Goal: Task Accomplishment & Management: Use online tool/utility

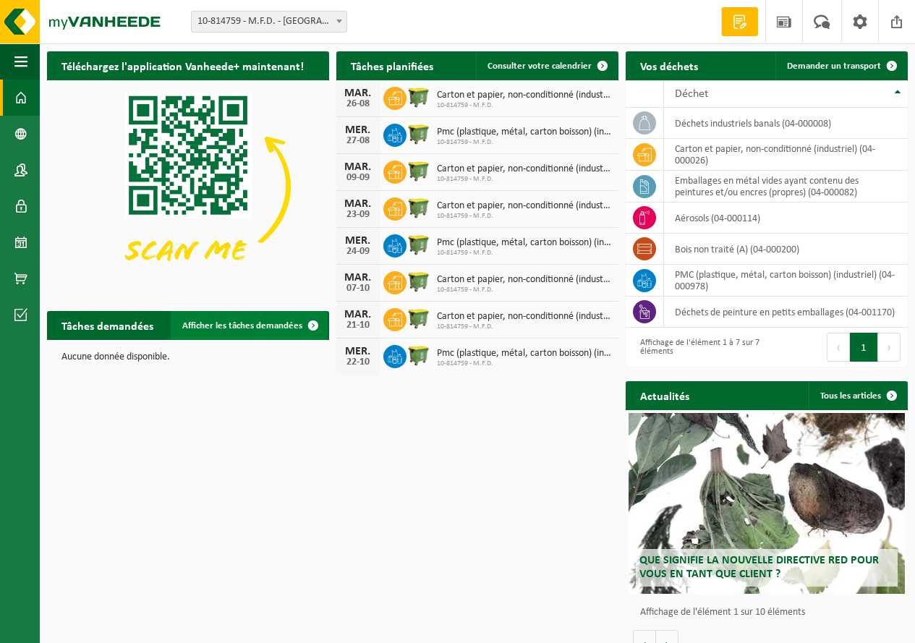
click at [316, 325] on span at bounding box center [313, 325] width 29 height 29
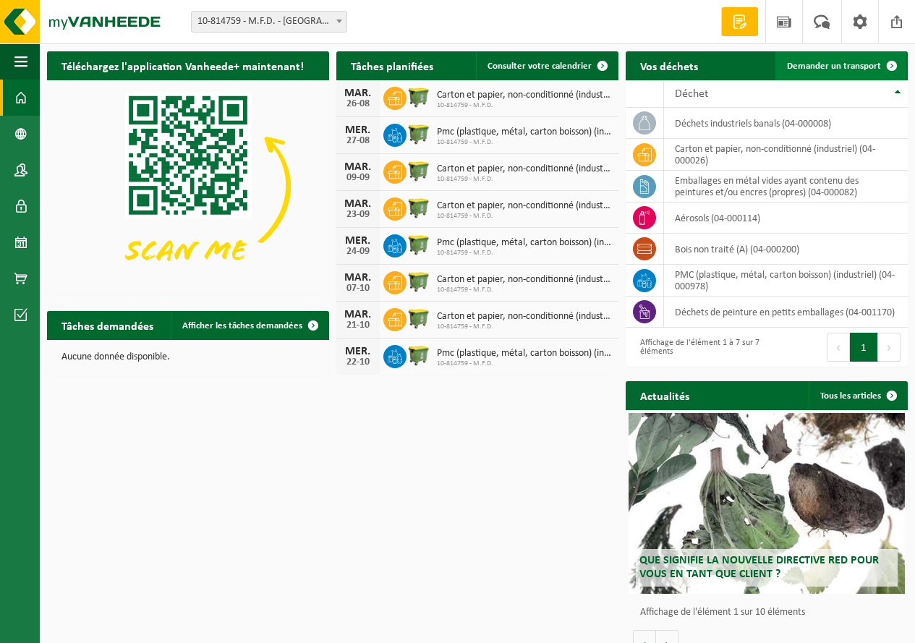
click at [893, 65] on span at bounding box center [891, 65] width 29 height 29
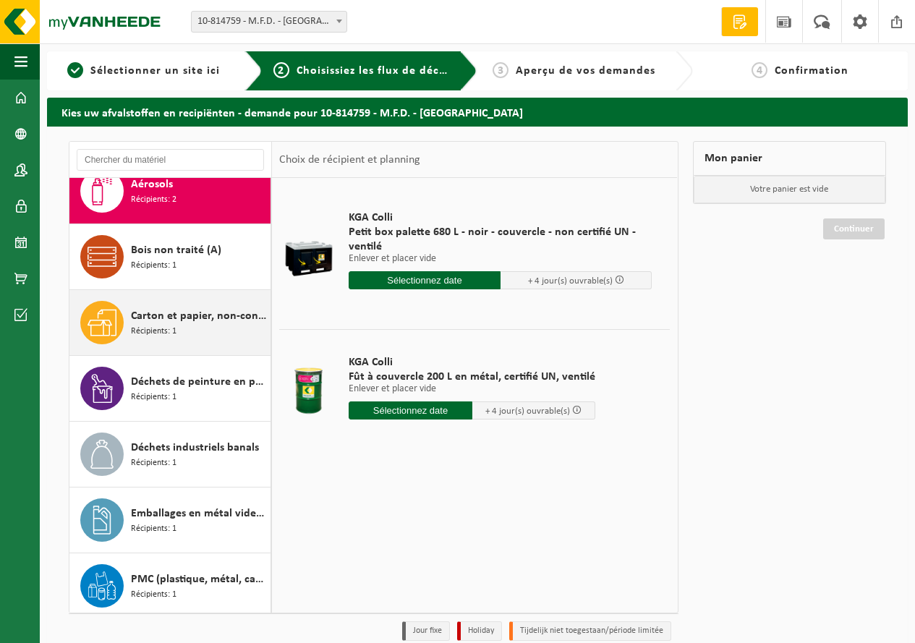
scroll to position [25, 0]
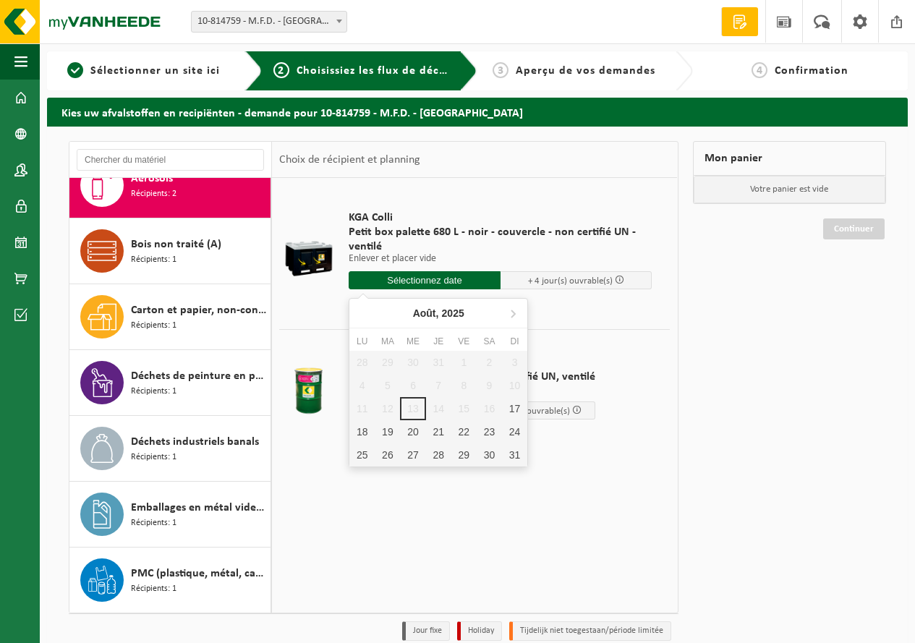
click at [431, 282] on input "text" at bounding box center [425, 280] width 152 height 18
click at [410, 438] on div "20" at bounding box center [412, 431] width 25 height 23
type input "à partir de 2025-08-20"
type input "2025-08-20"
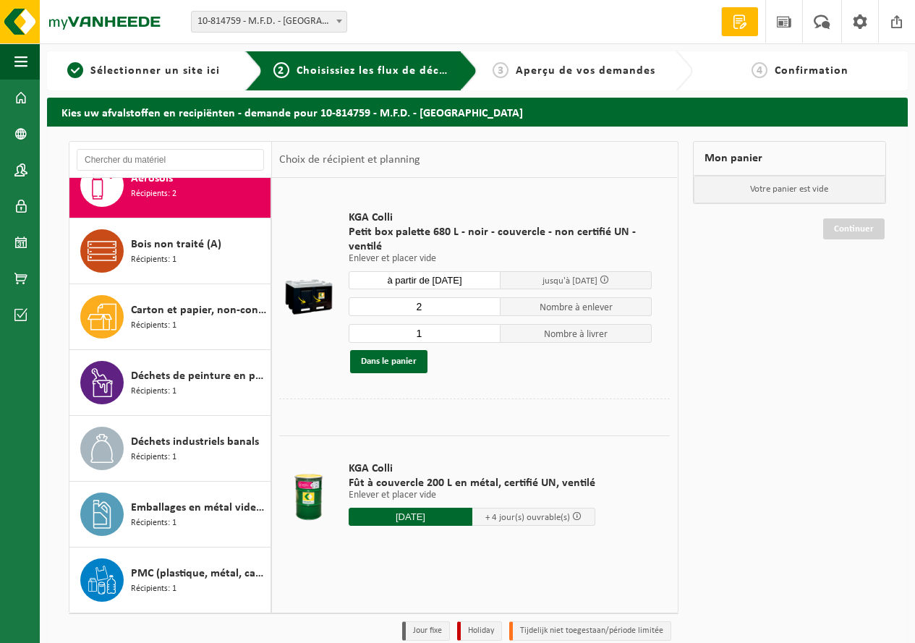
click at [490, 304] on input "2" at bounding box center [425, 306] width 152 height 19
type input "3"
click at [490, 304] on input "3" at bounding box center [425, 306] width 152 height 19
click at [490, 328] on input "2" at bounding box center [425, 333] width 152 height 19
type input "3"
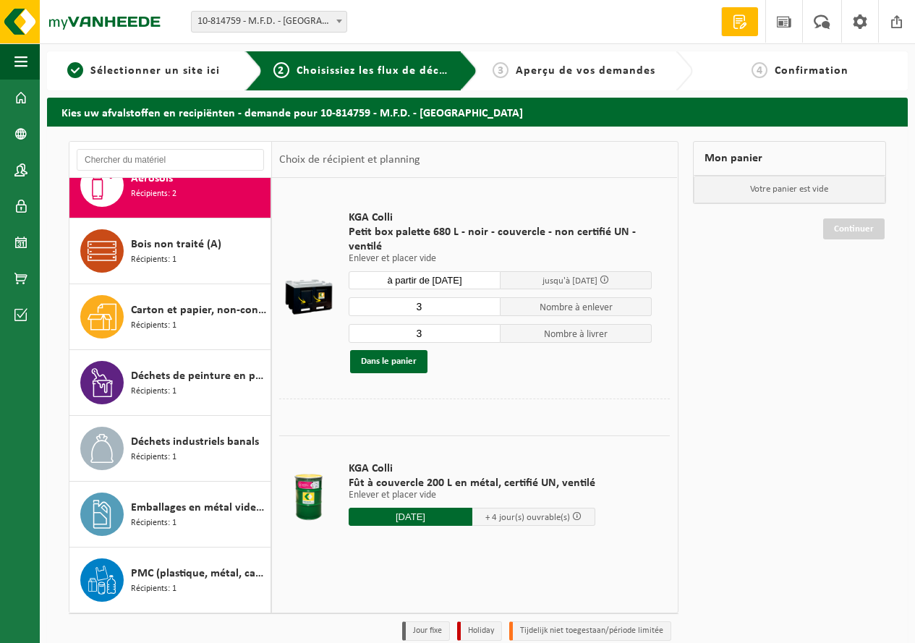
click at [490, 328] on input "3" at bounding box center [425, 333] width 152 height 19
click at [400, 360] on button "Dans le panier" at bounding box center [388, 361] width 77 height 23
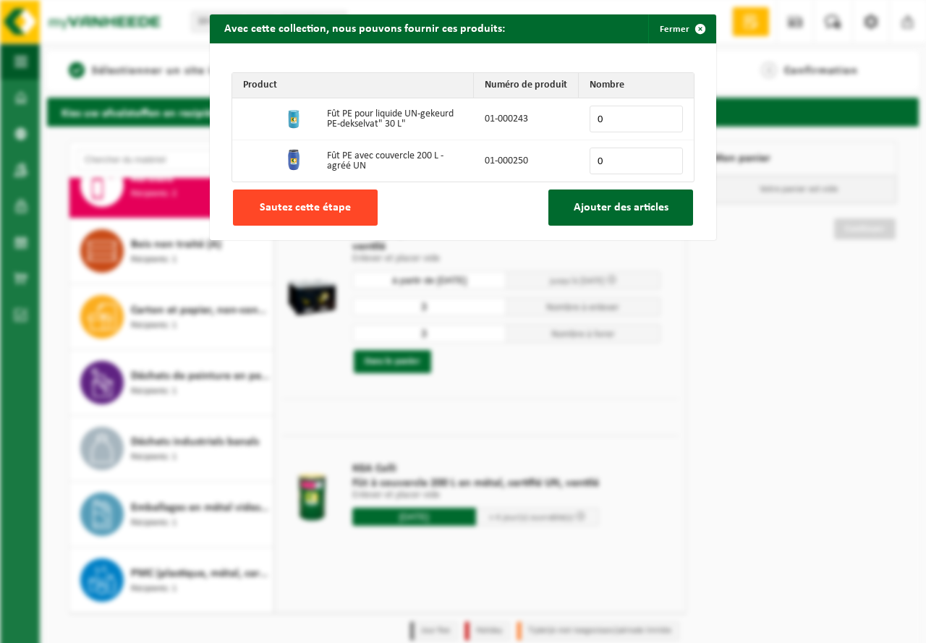
click at [296, 200] on button "Sautez cette étape" at bounding box center [305, 207] width 145 height 36
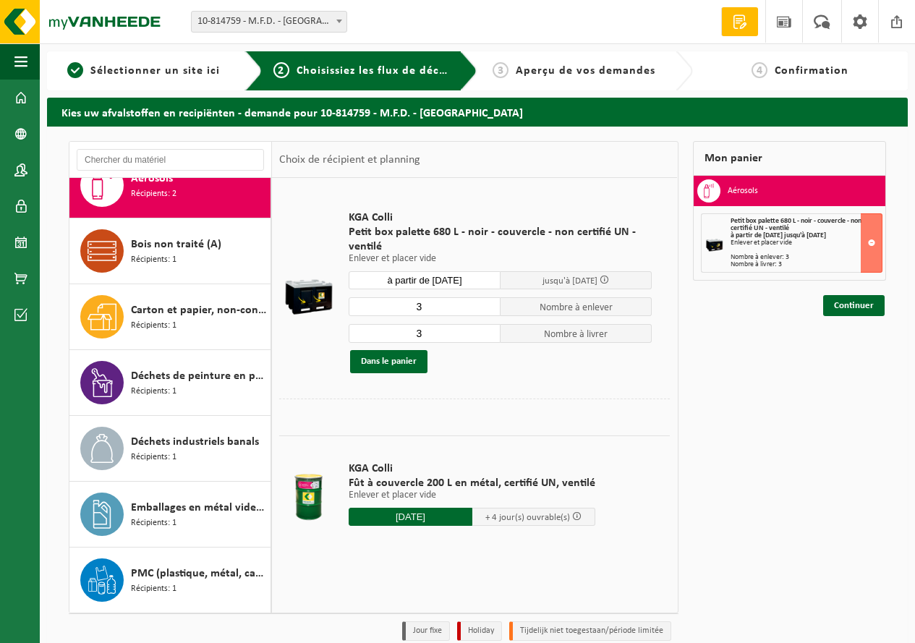
click at [609, 279] on span at bounding box center [603, 279] width 9 height 9
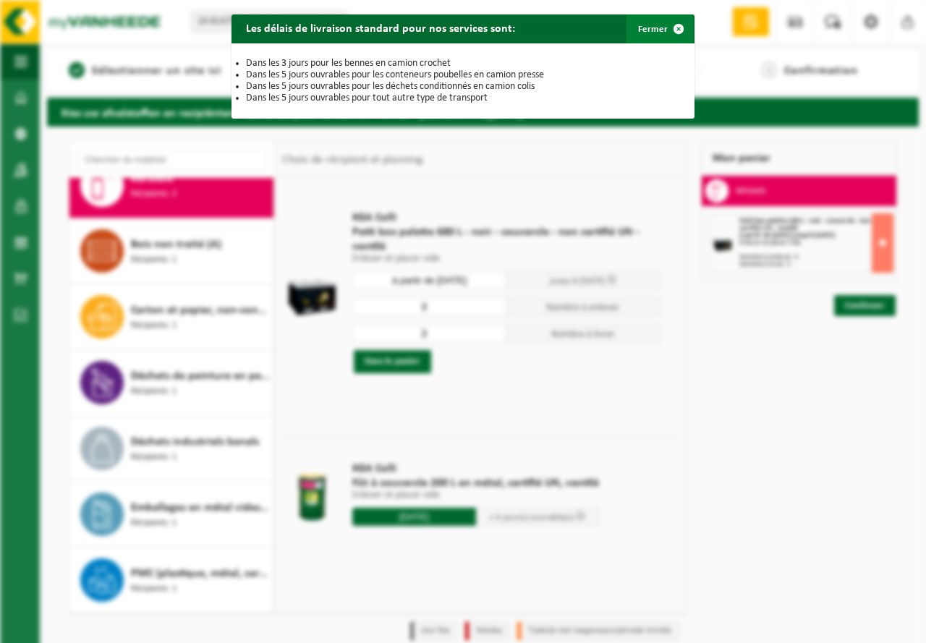
click at [672, 30] on span "button" at bounding box center [678, 28] width 29 height 29
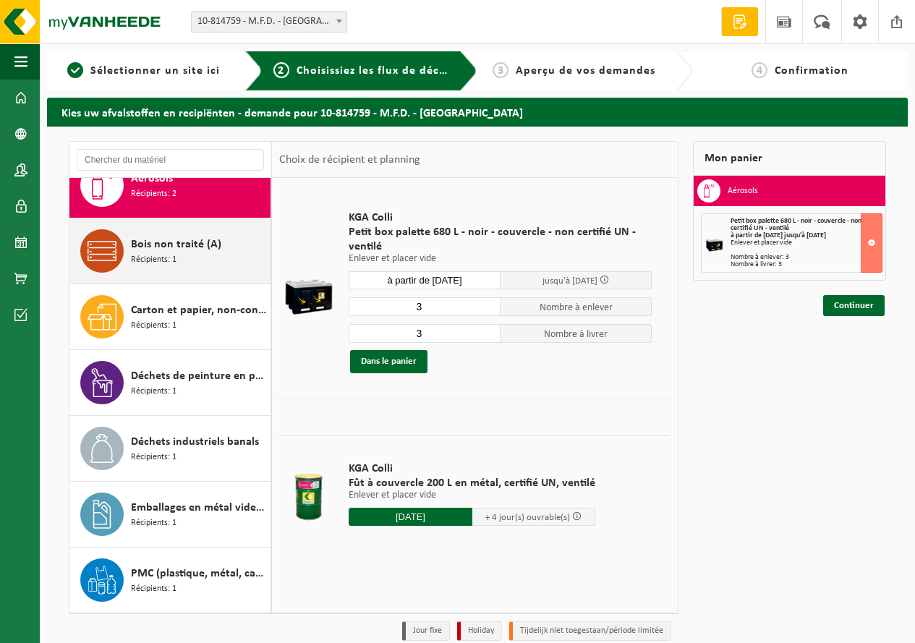
click at [166, 256] on span "Récipients: 1" at bounding box center [154, 260] width 46 height 14
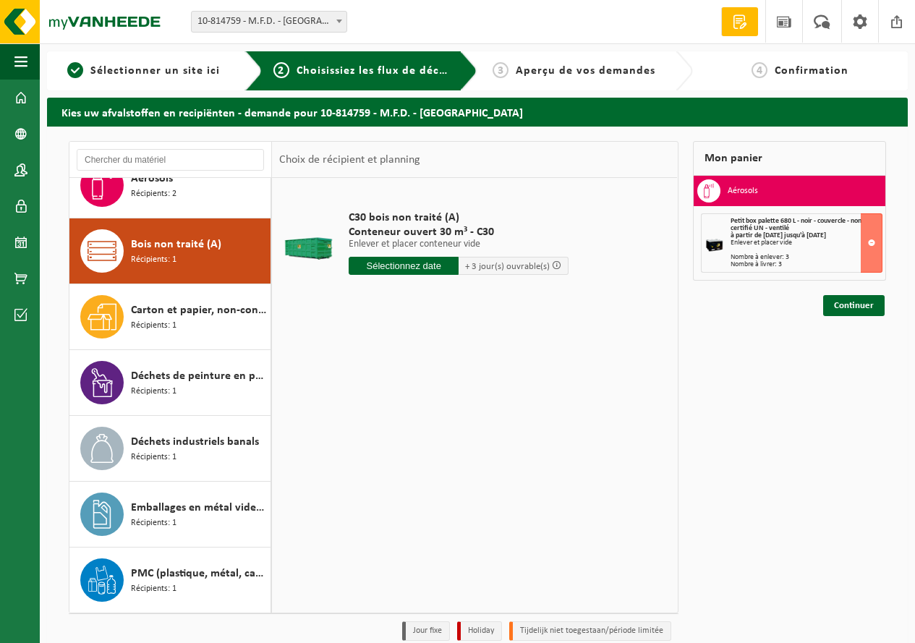
click at [411, 265] on input "text" at bounding box center [404, 266] width 110 height 18
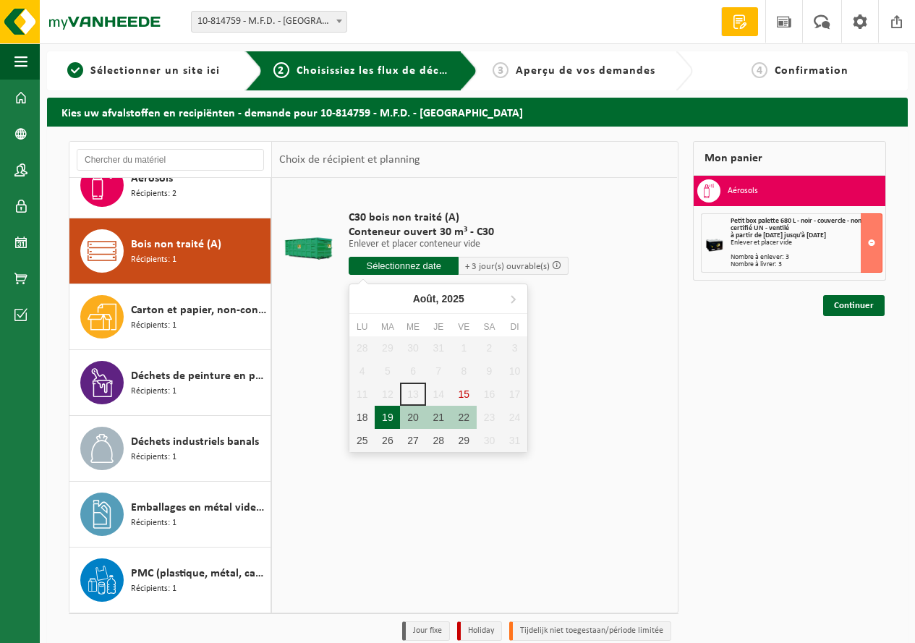
click at [383, 415] on div "19" at bounding box center [387, 417] width 25 height 23
type input "à partir de 2025-08-19"
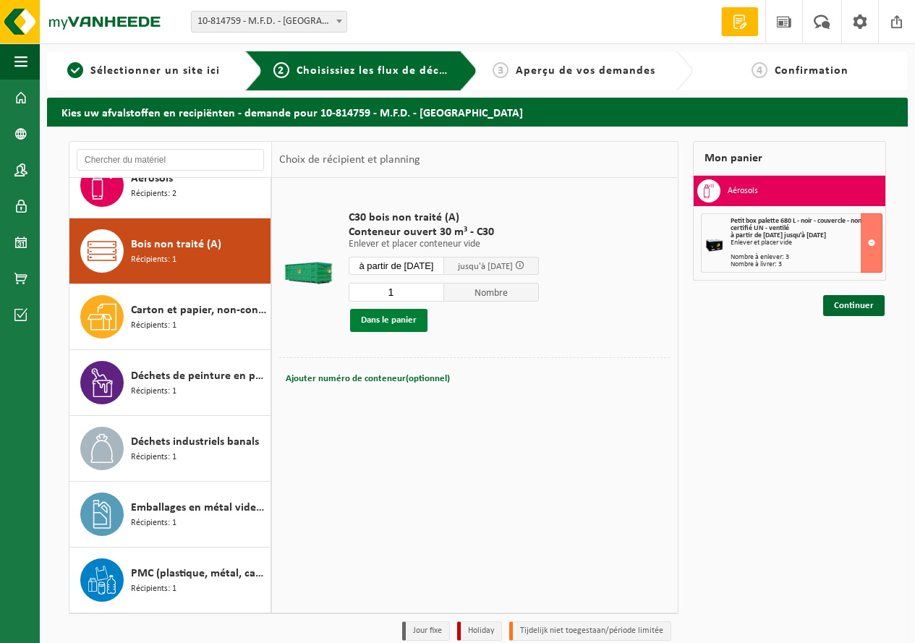
click at [401, 320] on button "Dans le panier" at bounding box center [388, 320] width 77 height 23
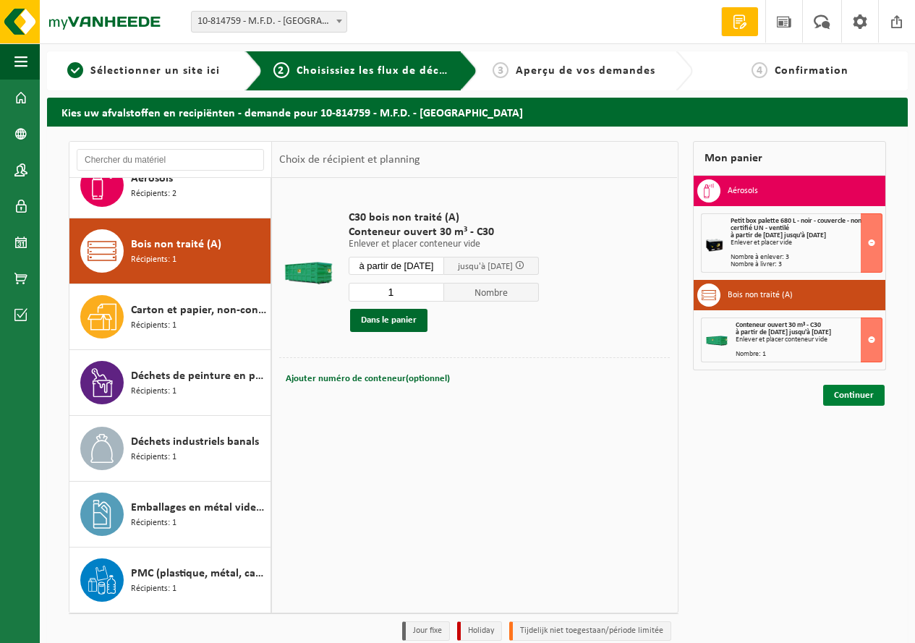
click at [840, 390] on link "Continuer" at bounding box center [853, 395] width 61 height 21
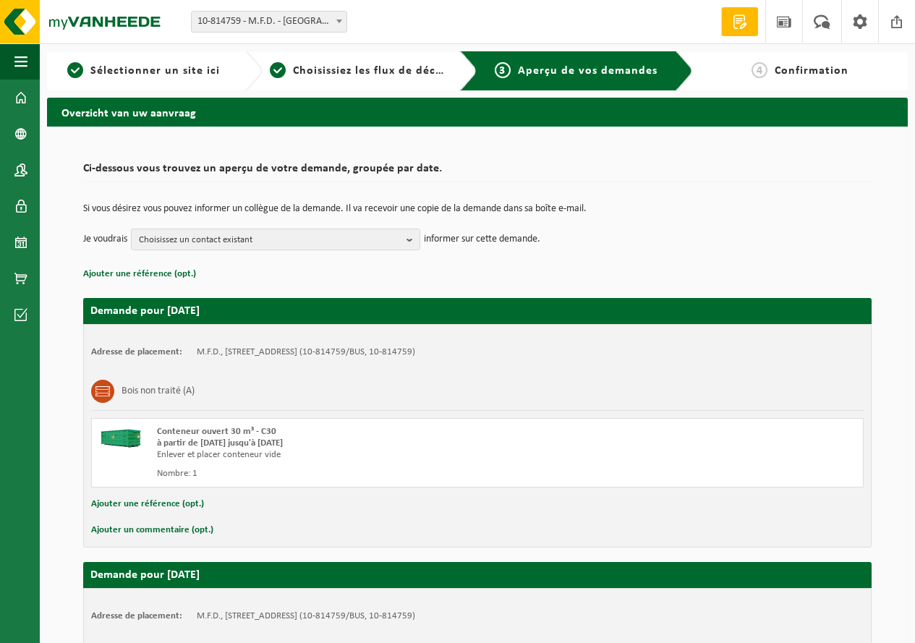
click at [158, 533] on button "Ajouter un commentaire (opt.)" at bounding box center [152, 530] width 122 height 19
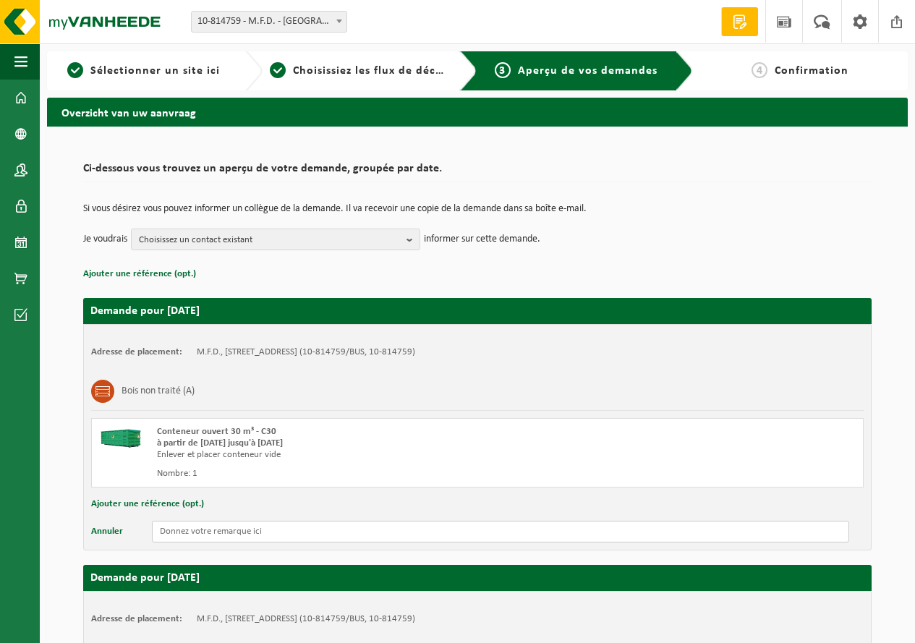
click at [160, 536] on input "text" at bounding box center [500, 532] width 697 height 22
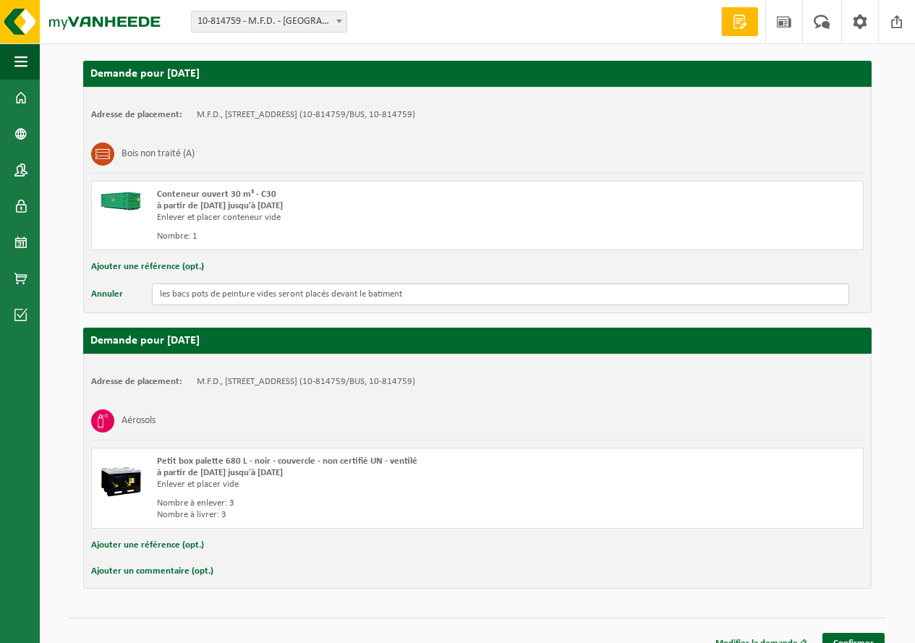
scroll to position [256, 0]
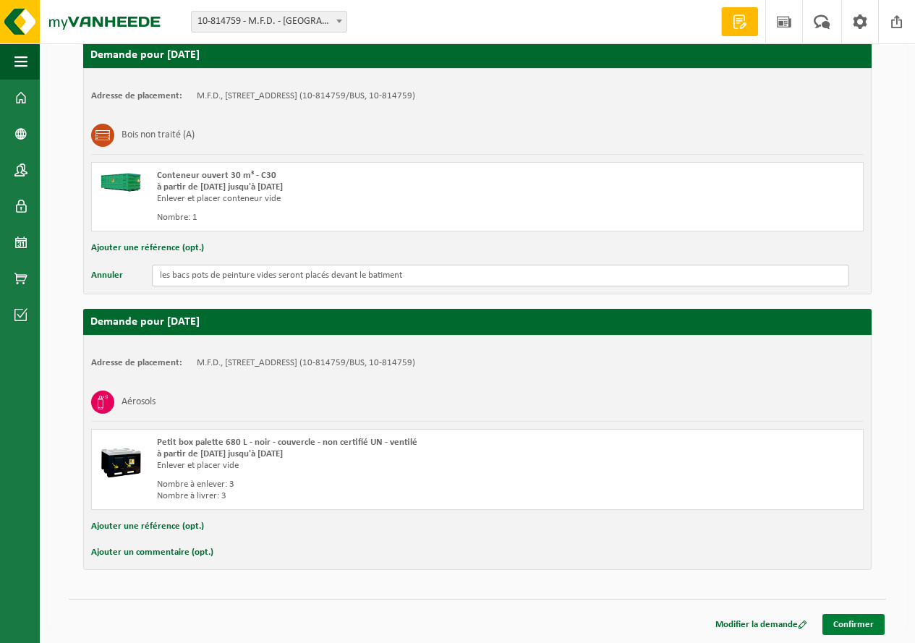
type input "les bacs pots de peinture vides seront placés devant le batiment"
click at [839, 623] on link "Confirmer" at bounding box center [853, 624] width 62 height 21
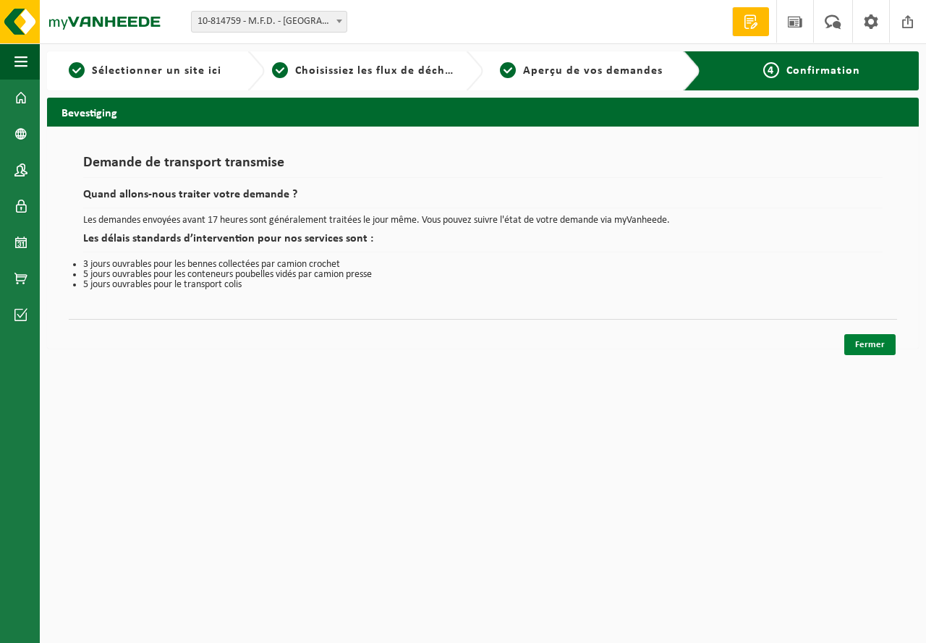
drag, startPoint x: 863, startPoint y: 347, endPoint x: 793, endPoint y: 346, distance: 70.1
click at [862, 346] on link "Fermer" at bounding box center [869, 344] width 51 height 21
